Goal: Task Accomplishment & Management: Complete application form

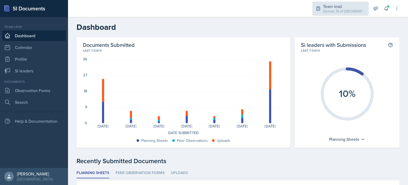
click at [347, 14] on div "Team lead Demon SI of [GEOGRAPHIC_DATA] / Fall 2025" at bounding box center [341, 9] width 56 height 14
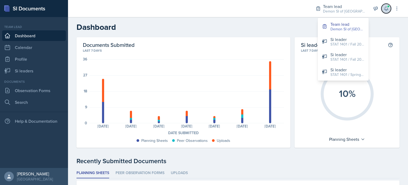
click at [385, 10] on icon at bounding box center [386, 9] width 3 height 4
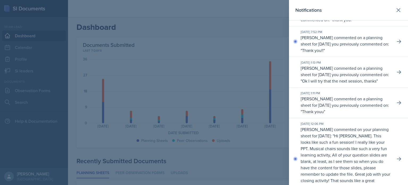
scroll to position [219, 0]
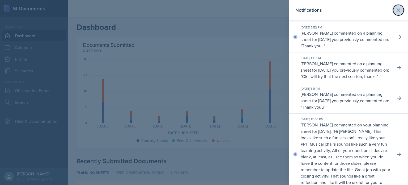
click at [396, 11] on icon at bounding box center [399, 10] width 6 height 6
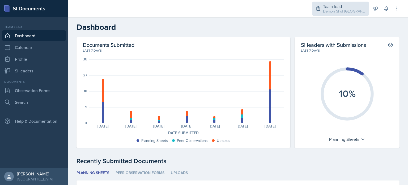
click at [360, 9] on div "Demon SI of [GEOGRAPHIC_DATA] / Fall 2025" at bounding box center [344, 12] width 43 height 6
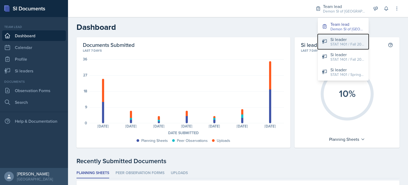
click at [340, 38] on div "Si leader" at bounding box center [348, 39] width 34 height 6
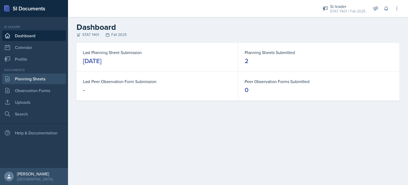
click at [45, 80] on link "Planning Sheets" at bounding box center [34, 78] width 64 height 11
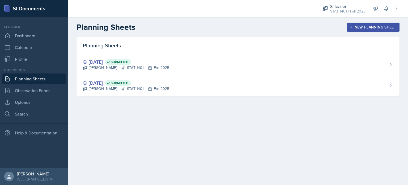
click at [358, 26] on div "New Planning Sheet" at bounding box center [374, 27] width 46 height 4
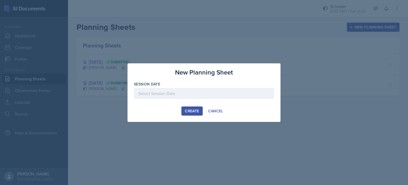
click at [229, 93] on div at bounding box center [204, 93] width 140 height 11
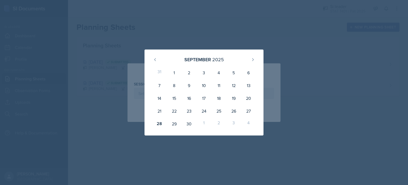
click at [235, 124] on div "3" at bounding box center [234, 123] width 15 height 13
click at [253, 59] on icon at bounding box center [253, 59] width 4 height 4
click at [222, 73] on div "2" at bounding box center [219, 72] width 15 height 13
type input "[DATE]"
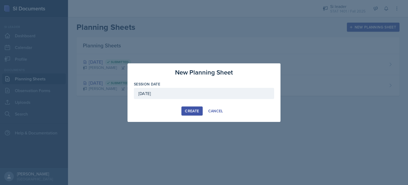
click at [192, 107] on button "Create" at bounding box center [192, 110] width 21 height 9
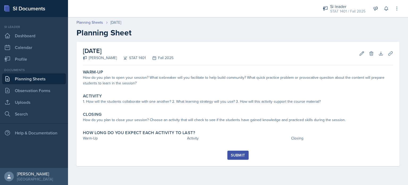
click at [36, 81] on link "Planning Sheets" at bounding box center [34, 78] width 64 height 11
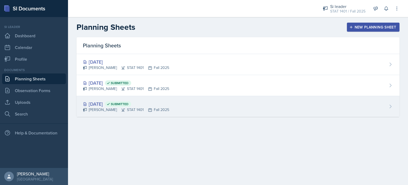
click at [89, 99] on div "[DATE] Submitted [PERSON_NAME] STAT 1401 Fall 2025" at bounding box center [238, 106] width 323 height 21
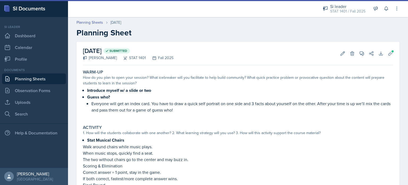
click at [56, 78] on link "Planning Sheets" at bounding box center [34, 78] width 64 height 11
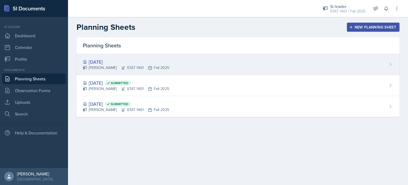
click at [115, 66] on div "[PERSON_NAME] STAT 1401 Fall 2025" at bounding box center [126, 68] width 86 height 6
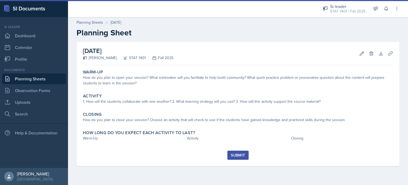
click at [50, 72] on div "Documents" at bounding box center [34, 70] width 64 height 5
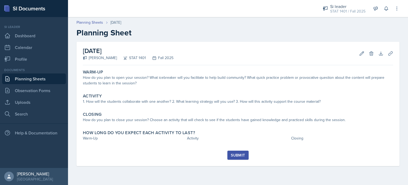
click at [52, 78] on link "Planning Sheets" at bounding box center [34, 78] width 64 height 11
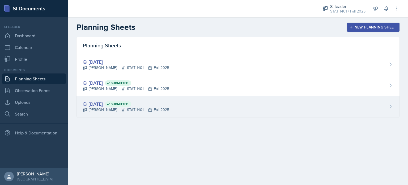
click at [94, 103] on div "[DATE] Submitted" at bounding box center [126, 103] width 86 height 7
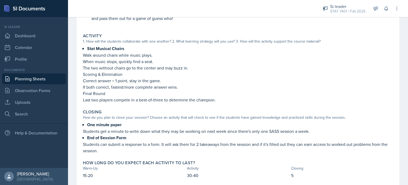
scroll to position [105, 0]
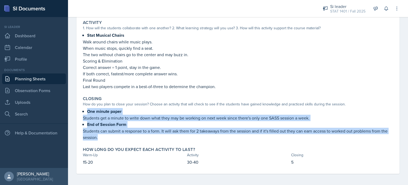
drag, startPoint x: 121, startPoint y: 138, endPoint x: 73, endPoint y: 106, distance: 58.2
click at [73, 106] on div "[DATE] Submitted [PERSON_NAME] STAT 1401 Fall 2025 Edit Delete View Comments Co…" at bounding box center [238, 61] width 340 height 249
copy div "One minute paper Students get a minute to write down what they may be working o…"
click at [45, 79] on link "Planning Sheets" at bounding box center [34, 78] width 64 height 11
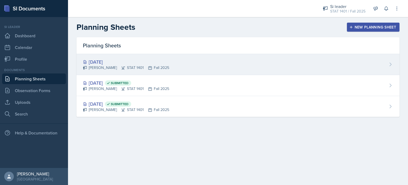
click at [115, 59] on div "[DATE]" at bounding box center [126, 61] width 86 height 7
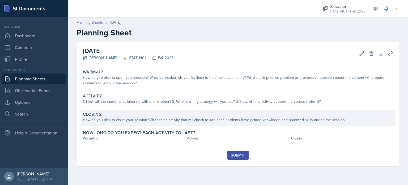
click at [152, 119] on div "How do you plan to close your session? Choose an activity that will check to se…" at bounding box center [238, 120] width 311 height 6
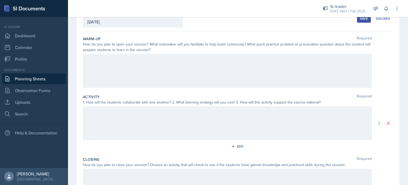
click at [139, 169] on div at bounding box center [227, 186] width 289 height 34
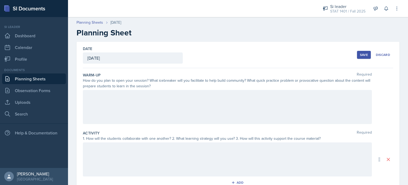
click at [226, 49] on div "Date [DATE] [DATE] 31 1 2 3 4 5 6 7 8 9 10 11 12 13 14 15 16 17 18 19 20 21 22 …" at bounding box center [238, 55] width 311 height 26
click at [361, 57] on button "Save" at bounding box center [364, 55] width 14 height 8
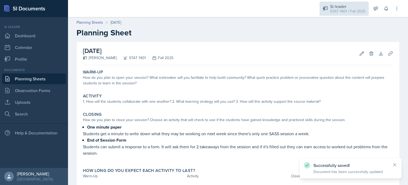
click at [341, 12] on div "STAT 1401 / Fall 2025" at bounding box center [348, 12] width 35 height 6
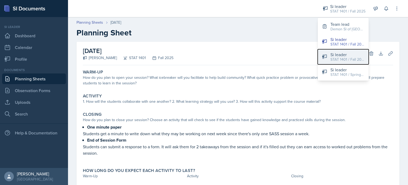
click at [342, 55] on div "Si leader" at bounding box center [348, 54] width 34 height 6
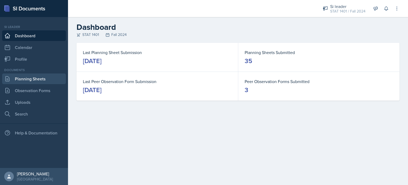
click at [38, 76] on link "Planning Sheets" at bounding box center [34, 78] width 64 height 11
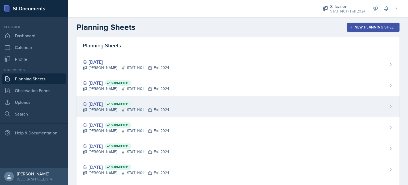
click at [122, 107] on div "[PERSON_NAME] STAT 1401 Fall 2024" at bounding box center [126, 110] width 86 height 6
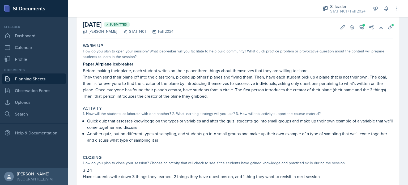
scroll to position [42, 0]
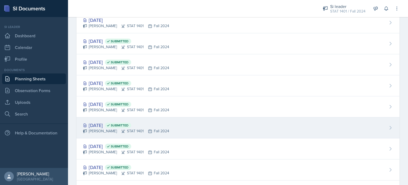
click at [102, 128] on div "[PERSON_NAME] STAT 1401 Fall 2024" at bounding box center [126, 131] width 86 height 6
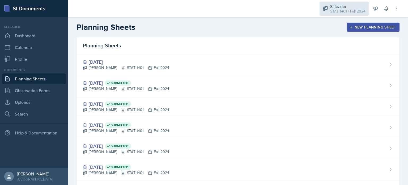
click at [352, 12] on div "STAT 1401 / Fall 2024" at bounding box center [348, 12] width 35 height 6
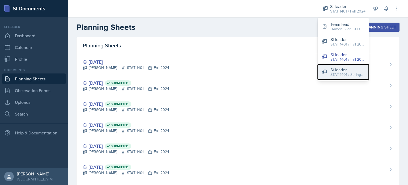
click at [341, 71] on div "Si leader" at bounding box center [348, 69] width 34 height 6
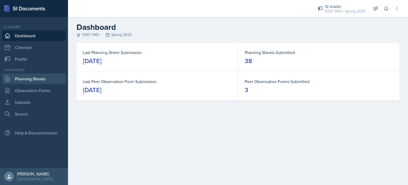
click at [29, 77] on link "Planning Sheets" at bounding box center [34, 78] width 64 height 11
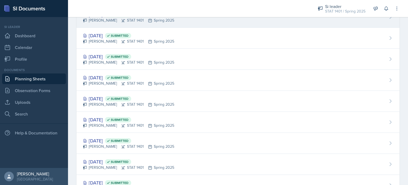
scroll to position [90, 0]
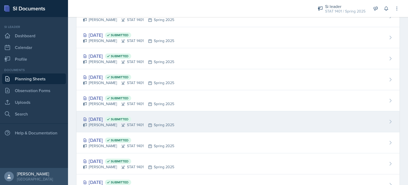
click at [109, 117] on div "[DATE] Submitted" at bounding box center [128, 118] width 91 height 7
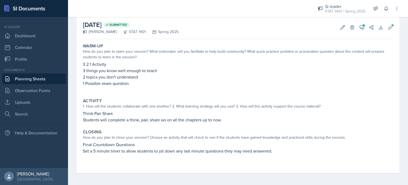
scroll to position [27, 0]
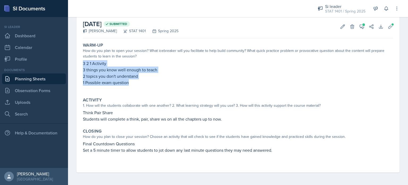
drag, startPoint x: 129, startPoint y: 85, endPoint x: 78, endPoint y: 62, distance: 56.5
click at [78, 62] on div "[DATE] Submitted [PERSON_NAME] STAT 1401 Spring 2025 Edit Delete View Comments …" at bounding box center [238, 93] width 323 height 157
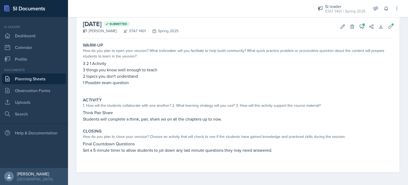
click at [98, 101] on label "Activity" at bounding box center [92, 99] width 19 height 5
click at [44, 81] on link "Planning Sheets" at bounding box center [34, 78] width 64 height 11
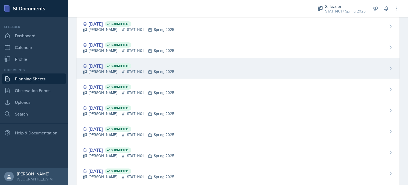
scroll to position [81, 0]
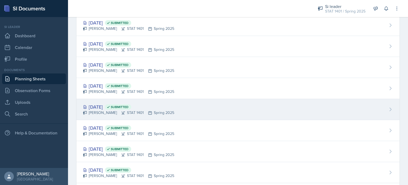
click at [89, 110] on div "[PERSON_NAME] STAT 1401 Spring 2025" at bounding box center [128, 113] width 91 height 6
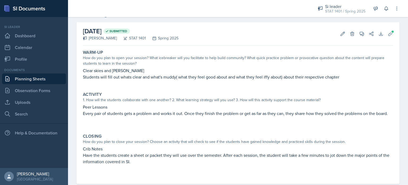
scroll to position [20, 0]
click at [50, 78] on link "Planning Sheets" at bounding box center [34, 78] width 64 height 11
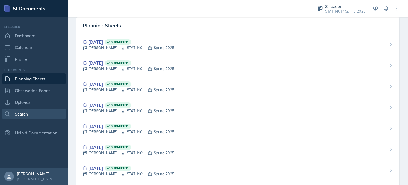
click at [34, 112] on link "Search" at bounding box center [34, 114] width 64 height 11
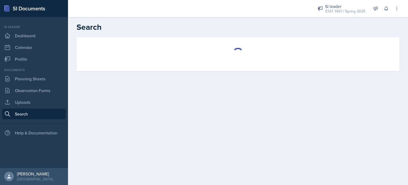
select select "all"
select select "1"
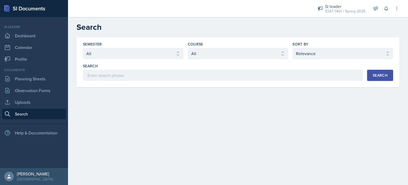
click at [128, 81] on div "Semester Select semester All Fall 2025 Summer 2025 Spring 2025 Fall 2024 Summer…" at bounding box center [238, 62] width 323 height 50
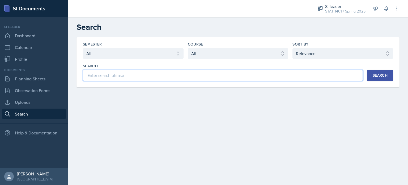
click at [124, 77] on input at bounding box center [223, 75] width 280 height 11
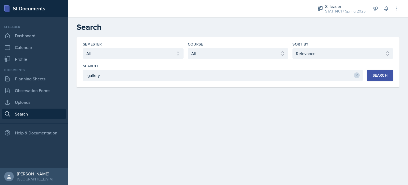
click at [376, 77] on div "Search" at bounding box center [380, 75] width 15 height 4
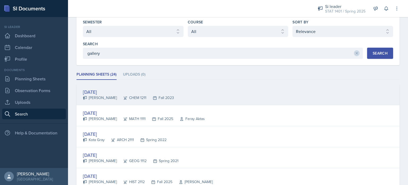
scroll to position [22, 0]
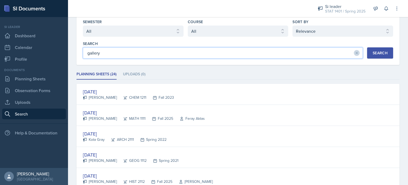
click at [185, 49] on input "gallery" at bounding box center [223, 52] width 280 height 11
type input "gallery walk"
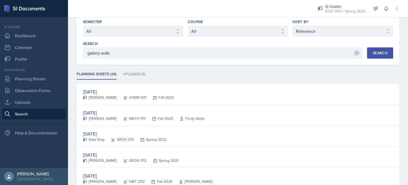
click at [378, 55] on div "Search" at bounding box center [380, 53] width 15 height 4
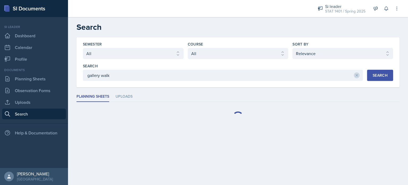
scroll to position [0, 0]
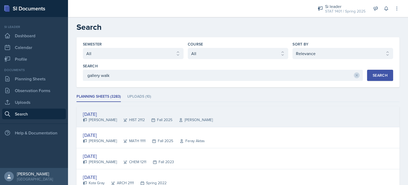
click at [237, 106] on div "[DATE] [PERSON_NAME] HIST 2112 Fall 2025 [PERSON_NAME]" at bounding box center [238, 116] width 323 height 21
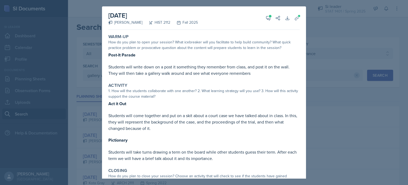
click at [319, 37] on div at bounding box center [204, 92] width 408 height 185
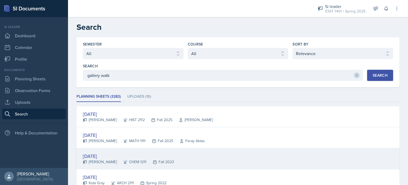
click at [192, 152] on div "[DATE] [PERSON_NAME] CHEM 1211 Fall 2023" at bounding box center [238, 158] width 323 height 21
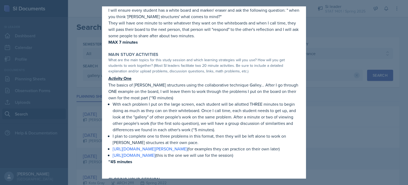
scroll to position [64, 0]
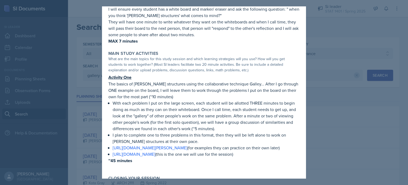
click at [96, 142] on div at bounding box center [204, 92] width 408 height 185
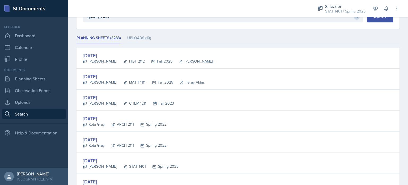
scroll to position [61, 0]
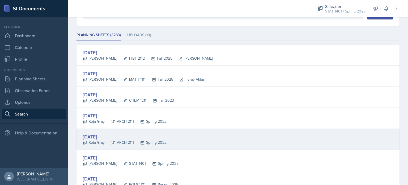
click at [102, 133] on div "[DATE]" at bounding box center [125, 136] width 84 height 7
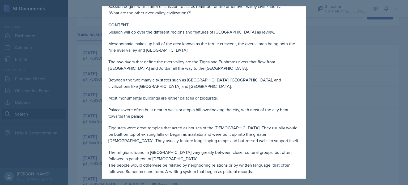
scroll to position [39, 0]
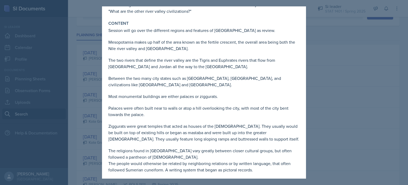
click at [98, 121] on div at bounding box center [204, 92] width 408 height 185
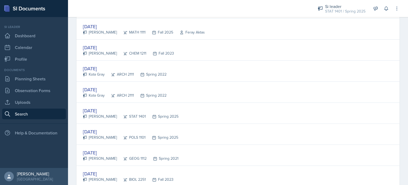
scroll to position [111, 0]
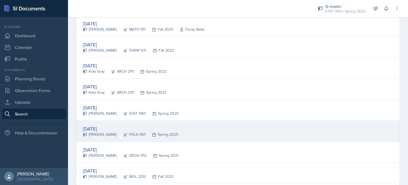
click at [93, 136] on div "[PERSON_NAME]" at bounding box center [100, 135] width 34 height 6
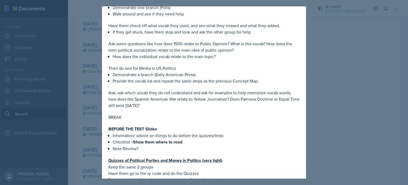
scroll to position [309, 0]
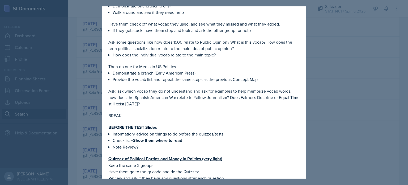
click at [86, 141] on div at bounding box center [204, 92] width 408 height 185
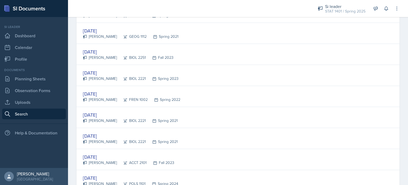
scroll to position [236, 0]
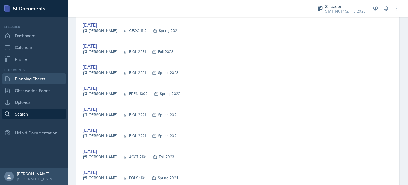
click at [22, 74] on link "Planning Sheets" at bounding box center [34, 78] width 64 height 11
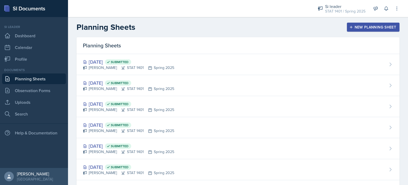
click at [36, 80] on link "Planning Sheets" at bounding box center [34, 78] width 64 height 11
click at [331, 5] on div "Si leader" at bounding box center [346, 6] width 40 height 6
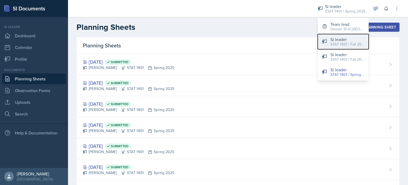
click at [335, 46] on div "STAT 1401 / Fall 2025" at bounding box center [348, 44] width 34 height 6
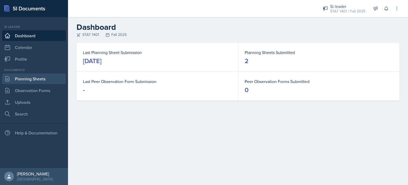
click at [14, 81] on link "Planning Sheets" at bounding box center [34, 78] width 64 height 11
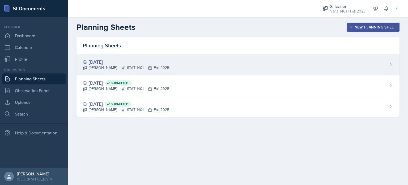
click at [154, 63] on div "[DATE]" at bounding box center [126, 61] width 86 height 7
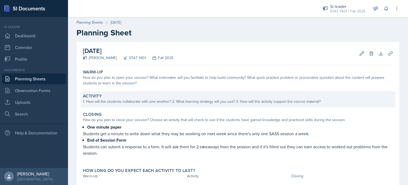
click at [138, 101] on div "1. How will the students collaborate with one another? 2. What learning strateg…" at bounding box center [238, 102] width 311 height 6
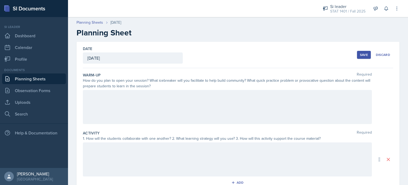
click at [93, 147] on div at bounding box center [227, 159] width 289 height 34
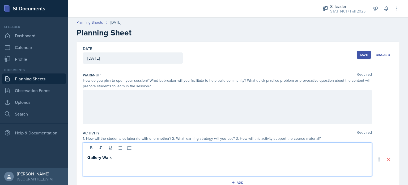
scroll to position [113, 0]
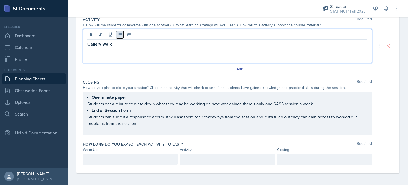
click at [117, 32] on button at bounding box center [119, 34] width 7 height 7
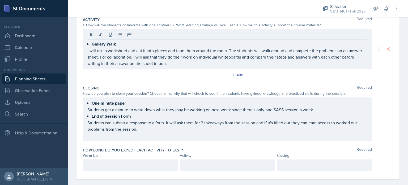
click at [129, 77] on div "Add" at bounding box center [238, 76] width 311 height 10
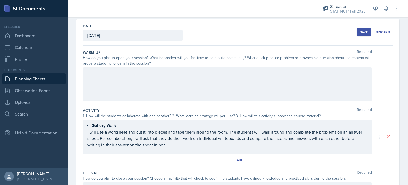
scroll to position [21, 0]
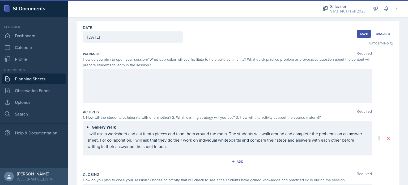
click at [129, 77] on div at bounding box center [227, 86] width 289 height 34
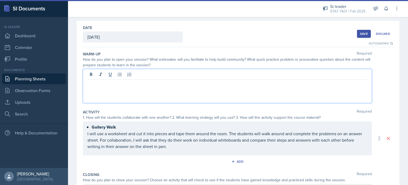
scroll to position [30, 0]
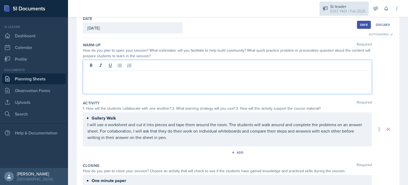
click at [332, 9] on div "STAT 1401 / Fall 2025" at bounding box center [348, 12] width 35 height 6
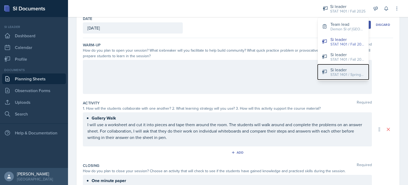
click at [328, 69] on button "Si leader STAT 1401 / Spring 2025" at bounding box center [343, 71] width 51 height 15
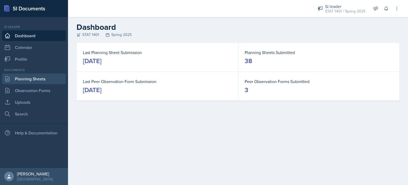
click at [44, 76] on link "Planning Sheets" at bounding box center [34, 78] width 64 height 11
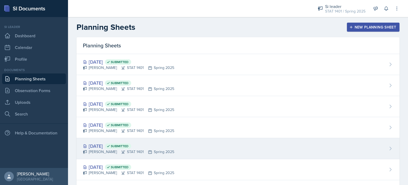
click at [134, 141] on div "[DATE] Submitted [PERSON_NAME] STAT 1401 Spring 2025" at bounding box center [238, 148] width 323 height 21
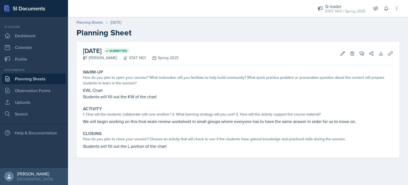
click at [46, 76] on link "Planning Sheets" at bounding box center [34, 78] width 64 height 11
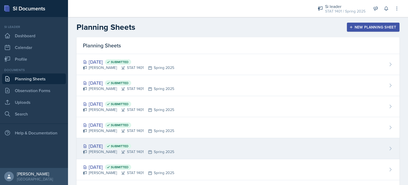
scroll to position [60, 0]
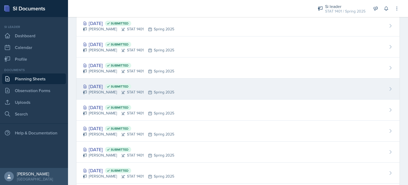
click at [119, 151] on div "[DATE] Submitted" at bounding box center [128, 149] width 91 height 7
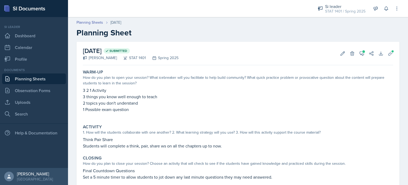
click at [119, 152] on div "Warm-Up How do you plan to open your session? What icebreaker will you facilita…" at bounding box center [238, 133] width 311 height 132
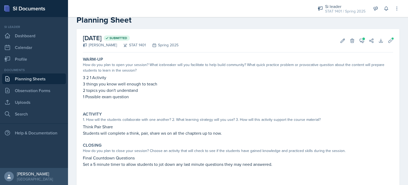
scroll to position [12, 0]
click at [47, 78] on link "Planning Sheets" at bounding box center [34, 78] width 64 height 11
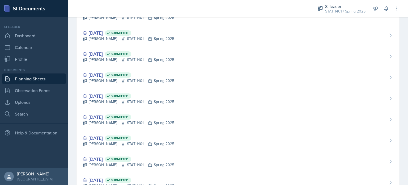
scroll to position [287, 0]
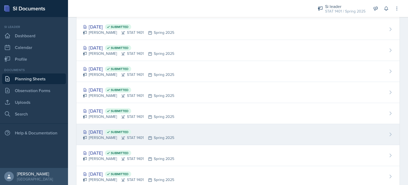
click at [144, 140] on div "[DATE] Submitted [PERSON_NAME] STAT 1401 Spring 2025" at bounding box center [238, 134] width 323 height 21
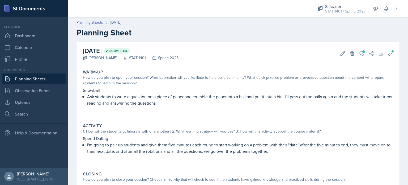
click at [30, 75] on link "Planning Sheets" at bounding box center [34, 78] width 64 height 11
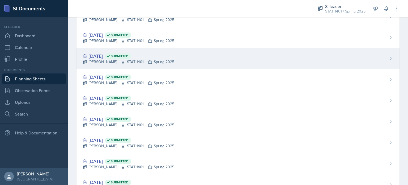
scroll to position [72, 0]
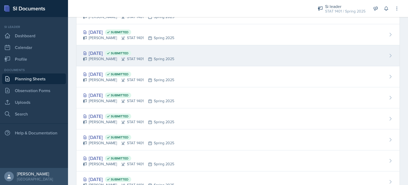
click at [110, 134] on div "[DATE] Submitted" at bounding box center [128, 137] width 91 height 7
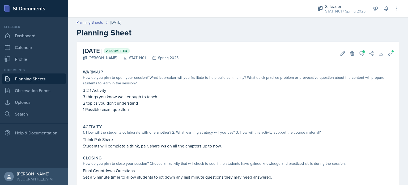
click at [34, 74] on link "Planning Sheets" at bounding box center [34, 78] width 64 height 11
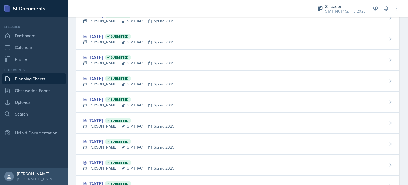
scroll to position [469, 0]
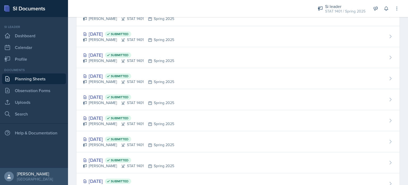
click at [91, 116] on div "[DATE] Submitted" at bounding box center [128, 117] width 91 height 7
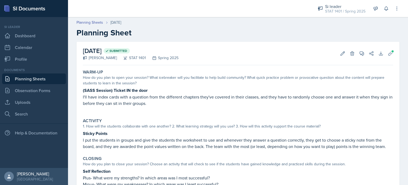
click at [153, 103] on p "I'll have index cards with a question from the different chapters they've cover…" at bounding box center [238, 100] width 311 height 13
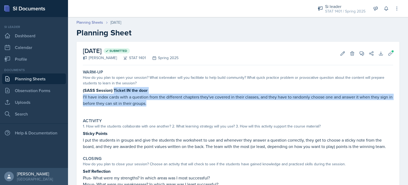
drag, startPoint x: 153, startPoint y: 103, endPoint x: 114, endPoint y: 90, distance: 41.4
click at [114, 90] on div "(SASS Session) Ticket IN the door I'll have index cards with a question from th…" at bounding box center [238, 99] width 311 height 25
click at [114, 90] on strong "(SASS Session) Ticket IN the door" at bounding box center [115, 90] width 65 height 6
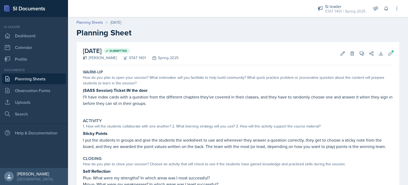
click at [114, 90] on strong "(SASS Session) Ticket IN the door" at bounding box center [115, 90] width 65 height 6
click at [156, 106] on p at bounding box center [238, 108] width 311 height 5
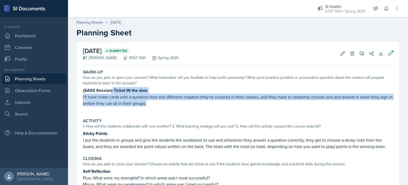
drag, startPoint x: 153, startPoint y: 105, endPoint x: 112, endPoint y: 90, distance: 43.4
click at [112, 90] on div "(SASS Session) Ticket IN the door I'll have index cards with a question from th…" at bounding box center [238, 99] width 311 height 25
copy div "Ticket IN the door I'll have index cards with a question from the different cha…"
click at [43, 78] on link "Planning Sheets" at bounding box center [34, 78] width 64 height 11
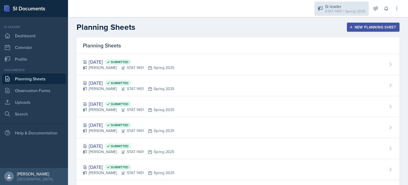
click at [335, 10] on div "STAT 1401 / Spring 2025" at bounding box center [346, 12] width 40 height 6
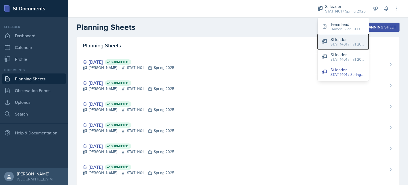
click at [332, 41] on div "Si leader" at bounding box center [348, 39] width 34 height 6
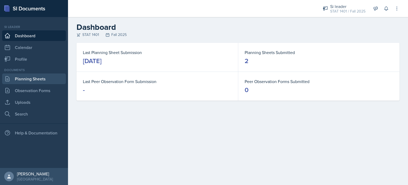
click at [25, 75] on link "Planning Sheets" at bounding box center [34, 78] width 64 height 11
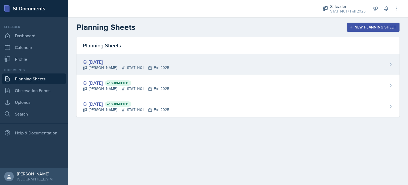
click at [128, 65] on div "[PERSON_NAME] STAT 1401 Fall 2025" at bounding box center [126, 68] width 86 height 6
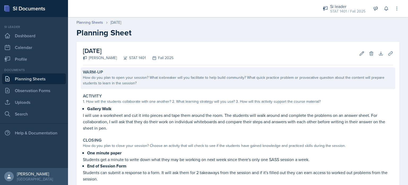
click at [240, 75] on div "How do you plan to open your session? What icebreaker will you facilitate to he…" at bounding box center [238, 80] width 311 height 11
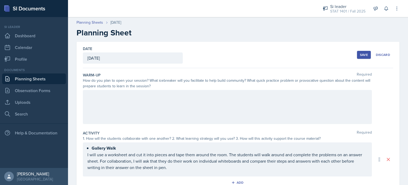
click at [194, 100] on div at bounding box center [227, 107] width 289 height 34
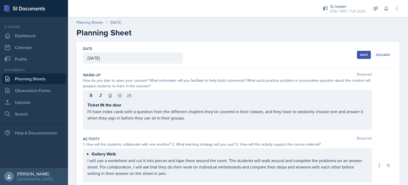
click at [360, 57] on div "Save" at bounding box center [364, 55] width 8 height 4
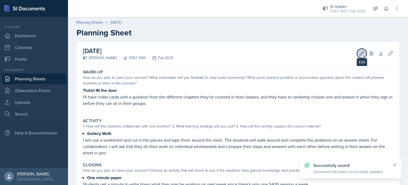
click at [360, 53] on icon at bounding box center [362, 53] width 5 height 5
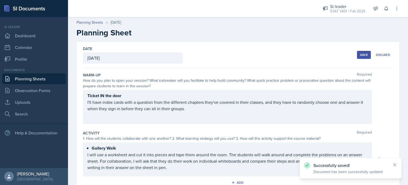
click at [360, 53] on div "Save" at bounding box center [364, 55] width 8 height 4
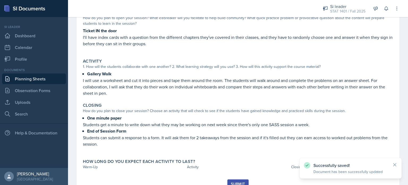
scroll to position [81, 0]
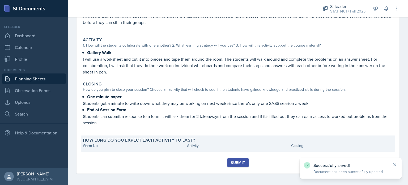
click at [236, 139] on div "How long do you expect each activity to last?" at bounding box center [238, 139] width 311 height 5
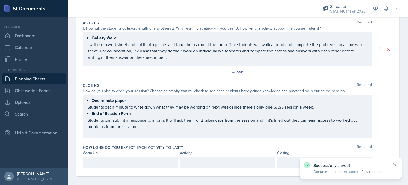
scroll to position [112, 0]
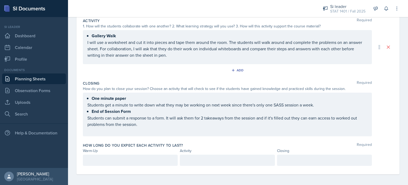
click at [132, 155] on div at bounding box center [130, 160] width 95 height 11
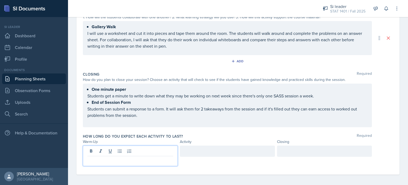
click at [132, 155] on div at bounding box center [130, 155] width 95 height 20
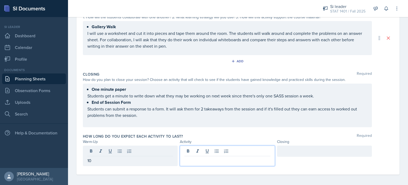
click at [191, 151] on div at bounding box center [227, 155] width 95 height 20
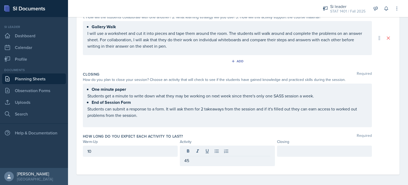
click at [293, 146] on div at bounding box center [324, 150] width 95 height 11
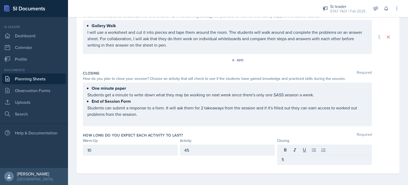
click at [213, 132] on div "How long do you expect each activity to last? Required" at bounding box center [238, 134] width 311 height 5
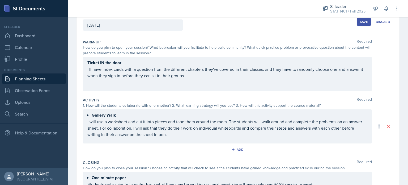
scroll to position [33, 0]
click at [360, 21] on div "Save" at bounding box center [364, 22] width 8 height 4
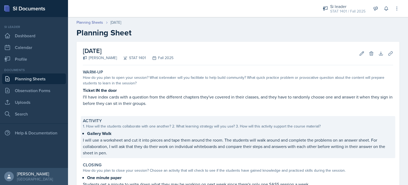
scroll to position [87, 0]
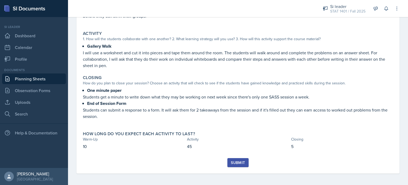
click at [241, 162] on div "Submit" at bounding box center [238, 162] width 14 height 4
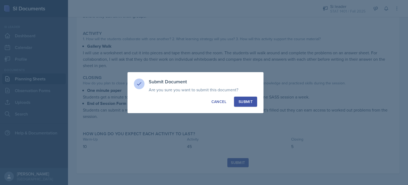
click at [251, 102] on div "Submit" at bounding box center [246, 101] width 14 height 5
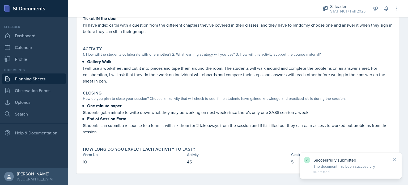
scroll to position [0, 0]
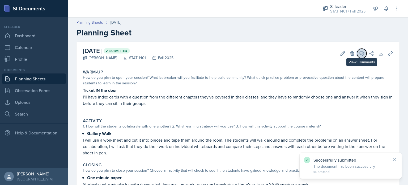
click at [360, 55] on icon at bounding box center [362, 53] width 5 height 5
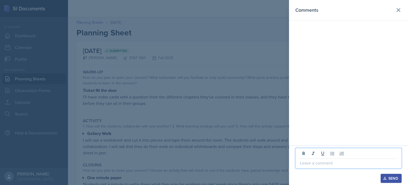
click at [304, 163] on p at bounding box center [348, 163] width 97 height 6
click at [391, 177] on div "Send" at bounding box center [392, 178] width 14 height 4
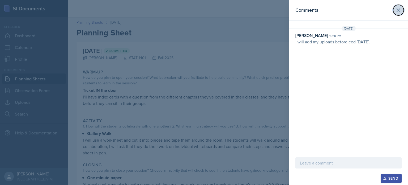
click at [399, 10] on icon at bounding box center [398, 10] width 3 height 3
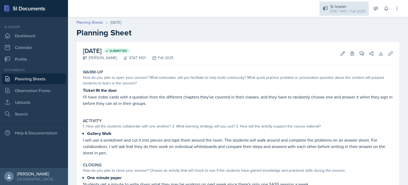
click at [337, 11] on div "STAT 1401 / Fall 2025" at bounding box center [348, 12] width 35 height 6
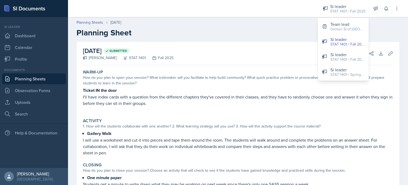
click at [215, 38] on header "Planning Sheets [DATE] Planning Sheet" at bounding box center [238, 28] width 340 height 28
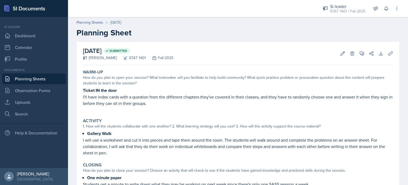
click at [214, 49] on div "[DATE] Submitted [PERSON_NAME] STAT 1401 Fall 2025 Edit Delete View Comments Co…" at bounding box center [238, 53] width 311 height 23
